Goal: Information Seeking & Learning: Check status

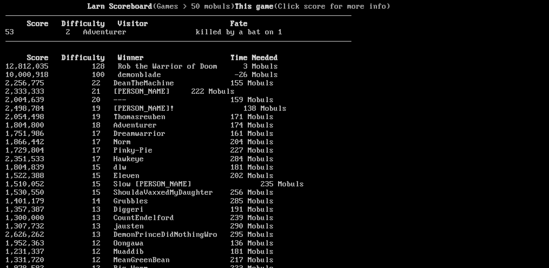
click at [235, 11] on b "This game" at bounding box center [254, 6] width 39 height 9
click at [99, 27] on larn "Larn Scoreboard (Games > 50 mobuls) This game (Click score for more info) Score…" at bounding box center [178, 129] width 346 height 252
click at [84, 71] on link "12,812,035 128 Rob the Warrior of Doom 3 Mobuls" at bounding box center [141, 66] width 273 height 9
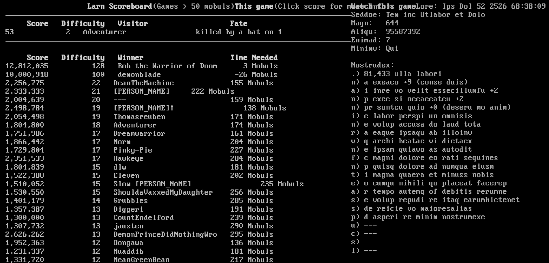
click at [47, 9] on larn "Larn Scoreboard (Games > 50 mobuls) This game (Click score for more info) Score…" at bounding box center [178, 126] width 346 height 247
